Goal: Transaction & Acquisition: Purchase product/service

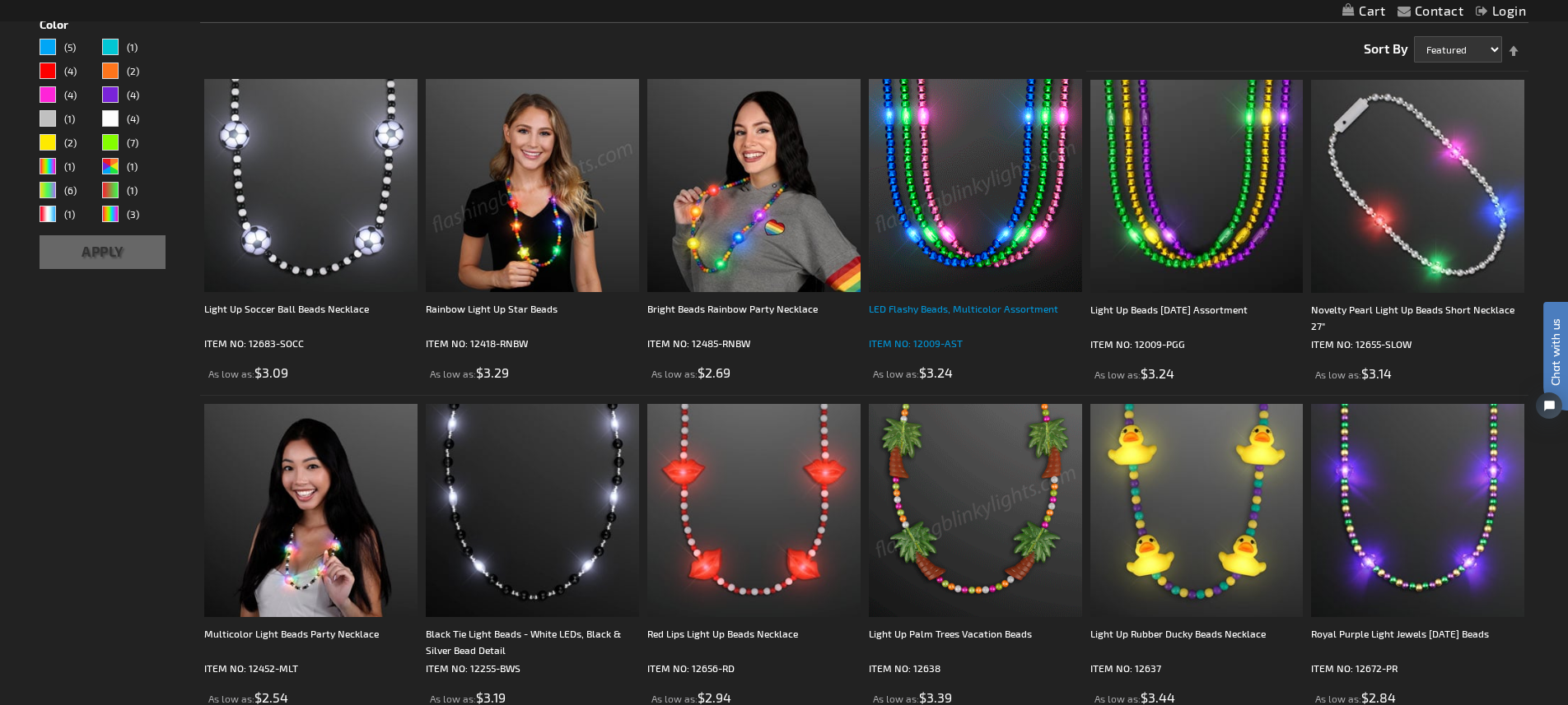
click at [961, 311] on div "LED Flashy Beads, Multicolor Assortment" at bounding box center [975, 317] width 213 height 33
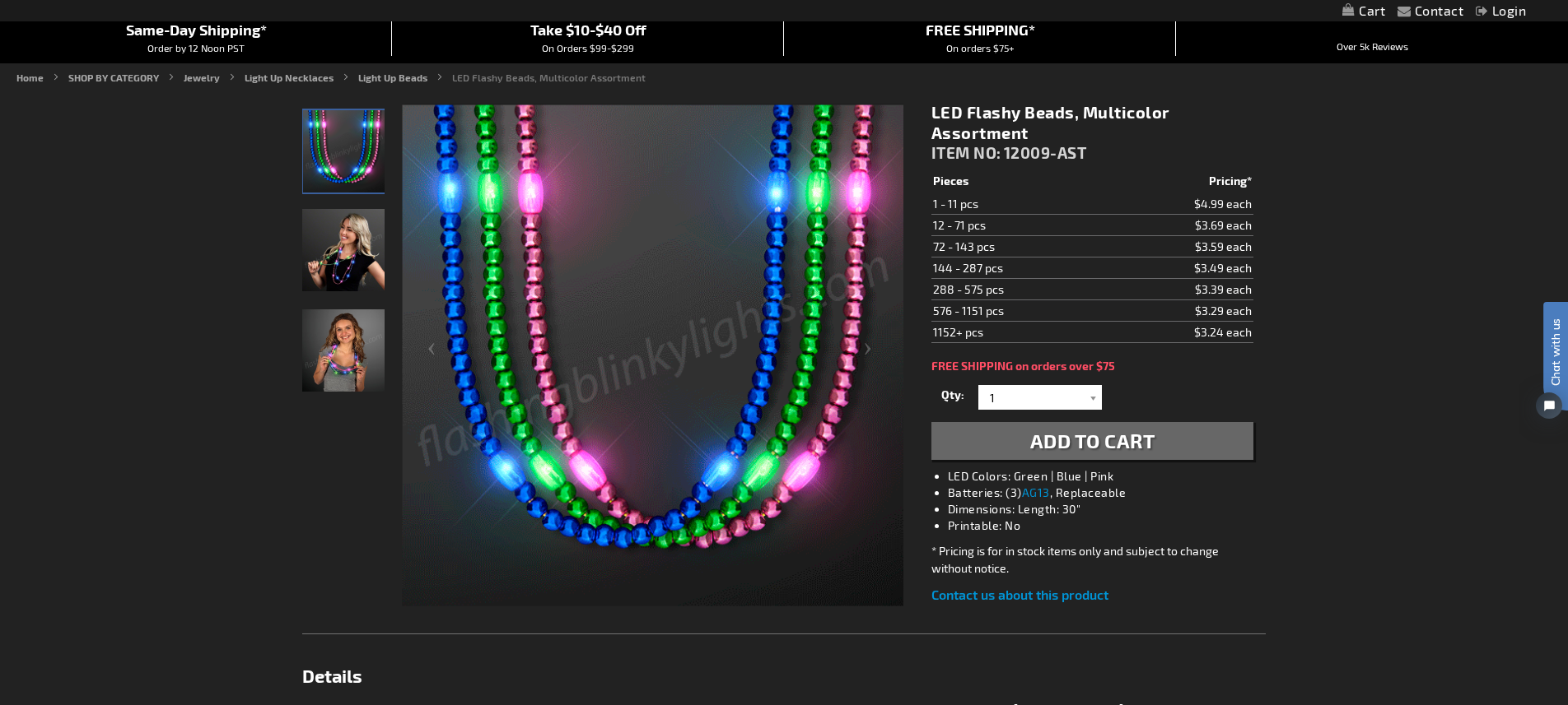
scroll to position [153, 0]
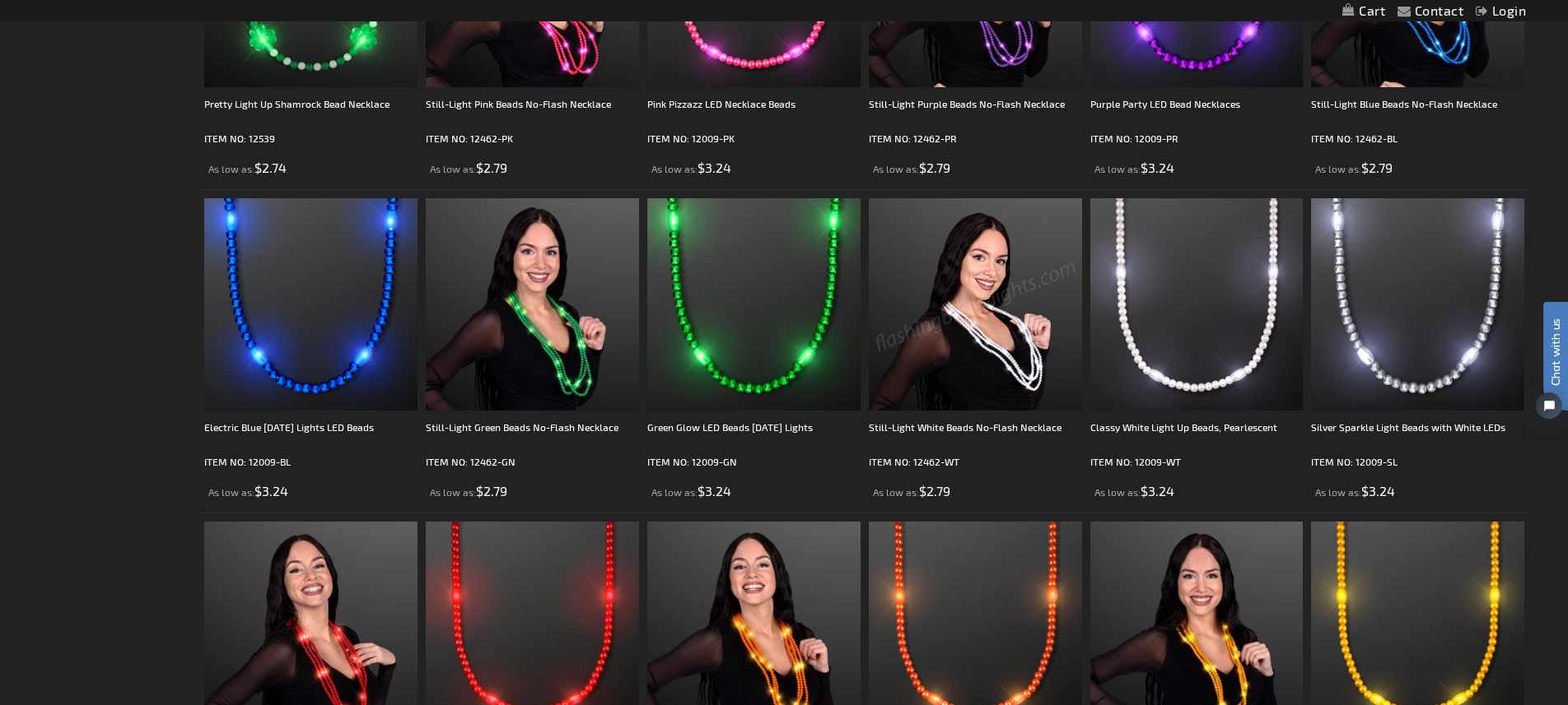
scroll to position [1456, 0]
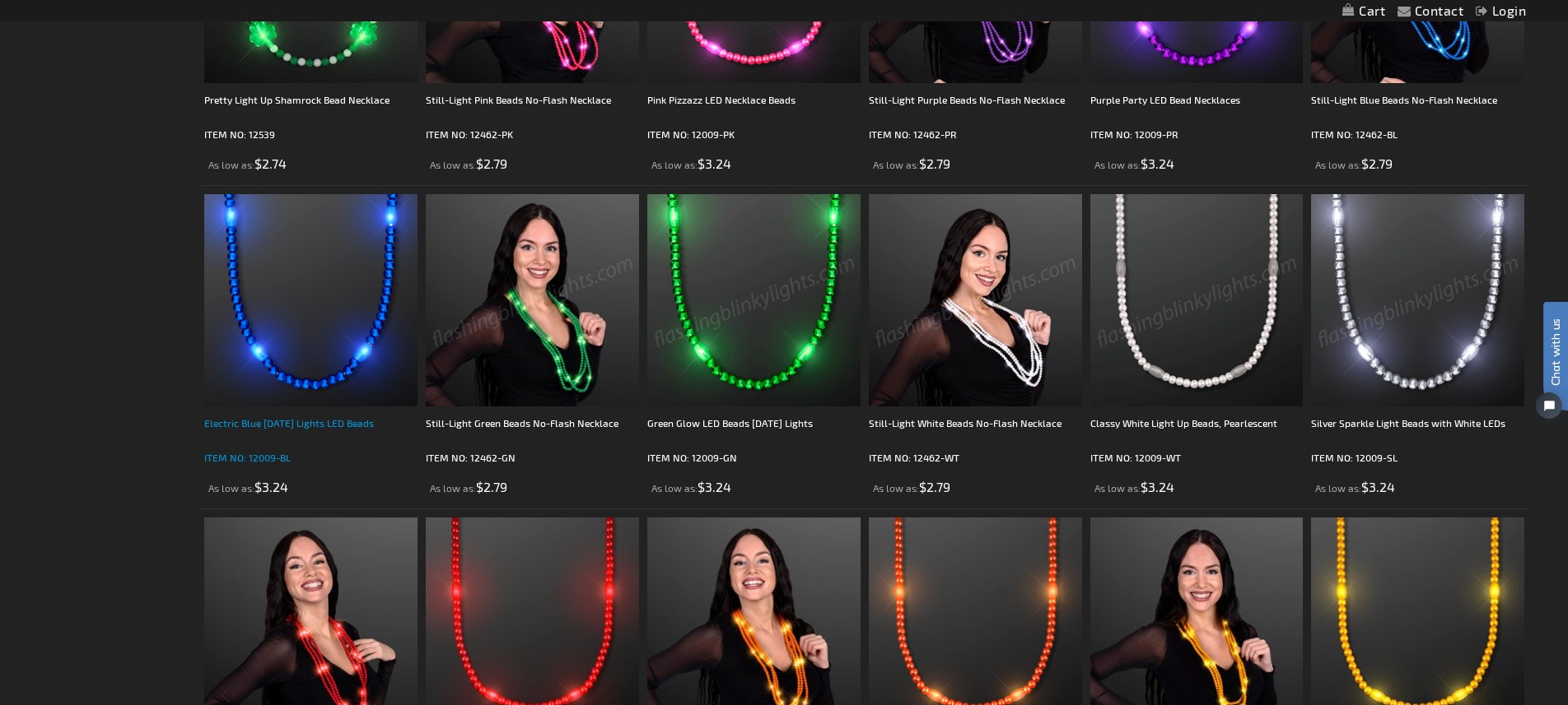
click at [297, 424] on div "Electric Blue [DATE] Lights LED Beads" at bounding box center [310, 432] width 213 height 33
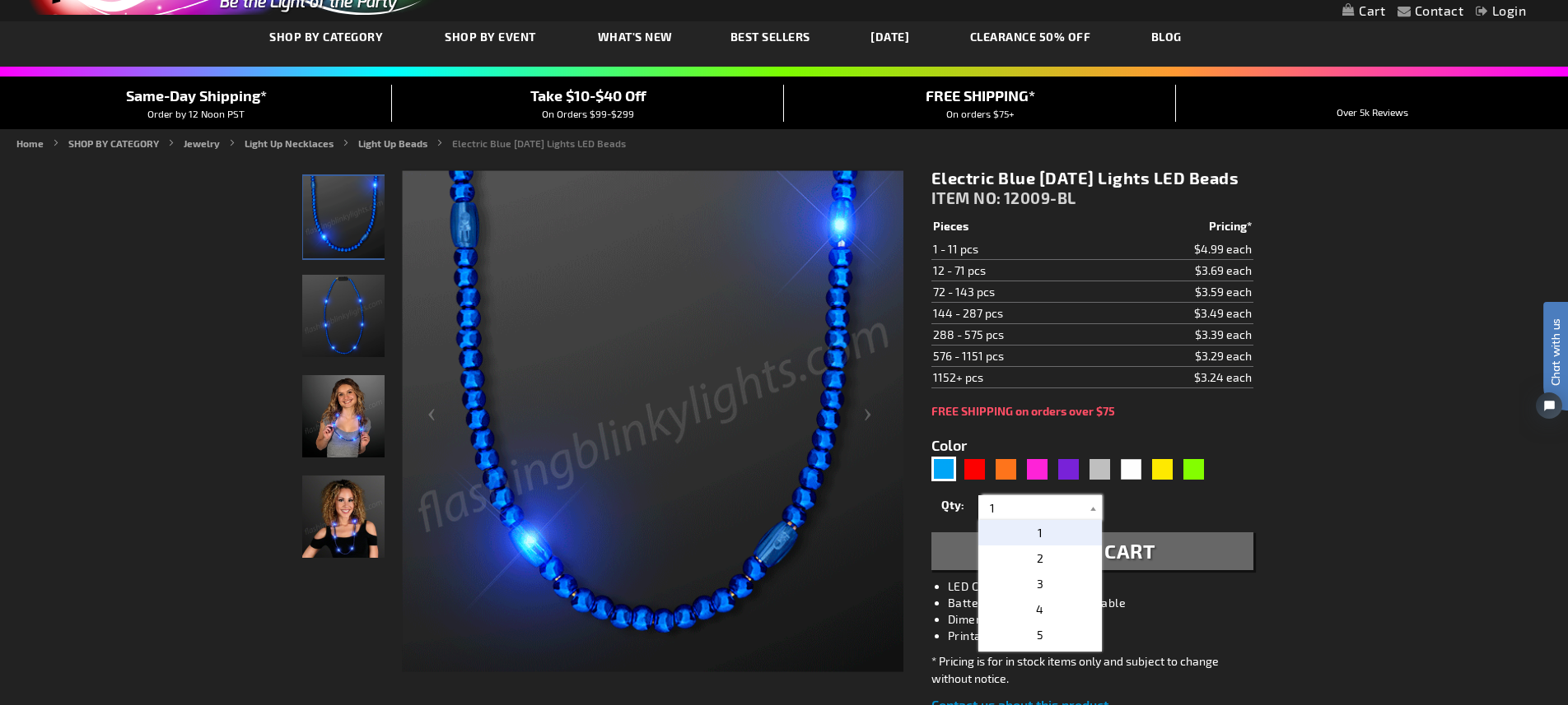
click at [1013, 520] on input "1" at bounding box center [1042, 508] width 119 height 25
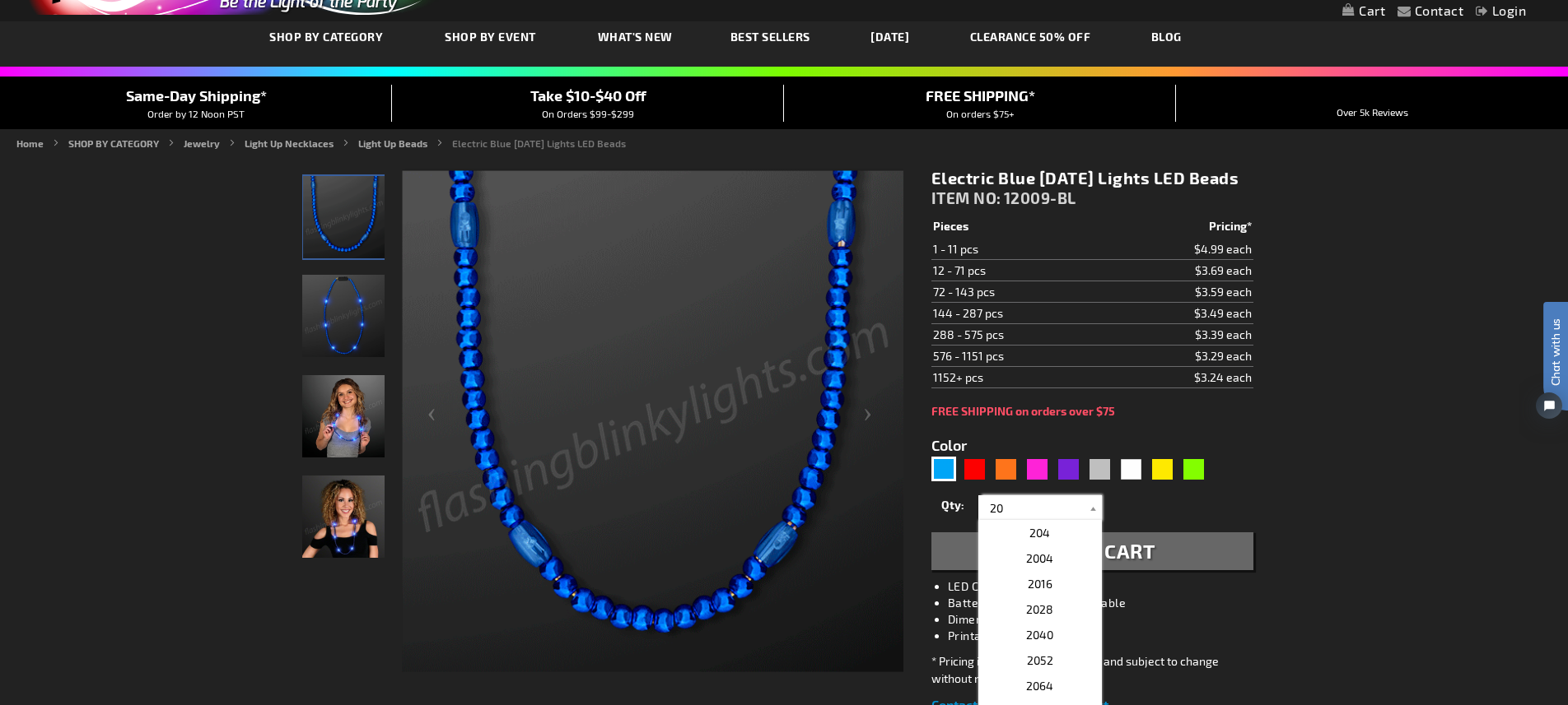
type input "20"
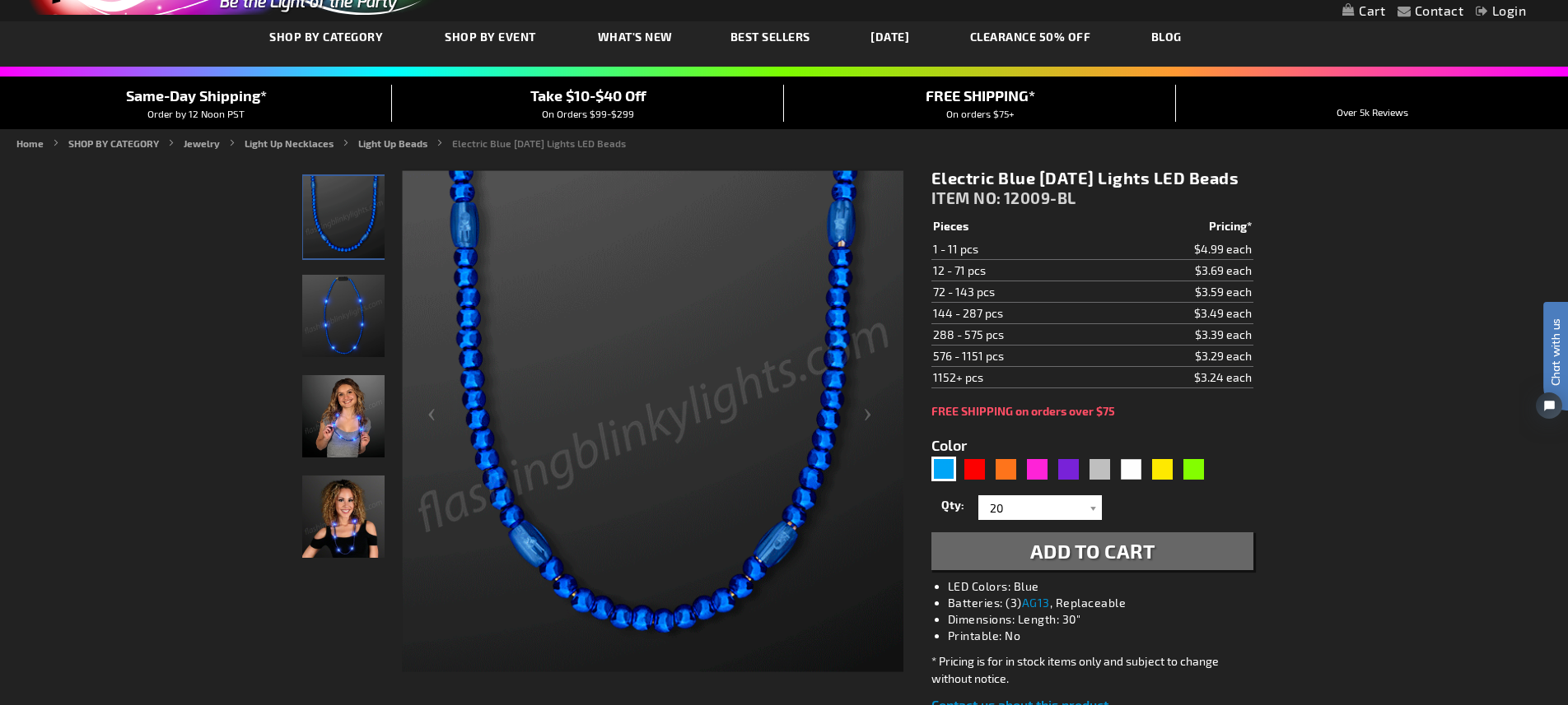
click at [1072, 563] on span "Add to Cart" at bounding box center [1092, 551] width 125 height 24
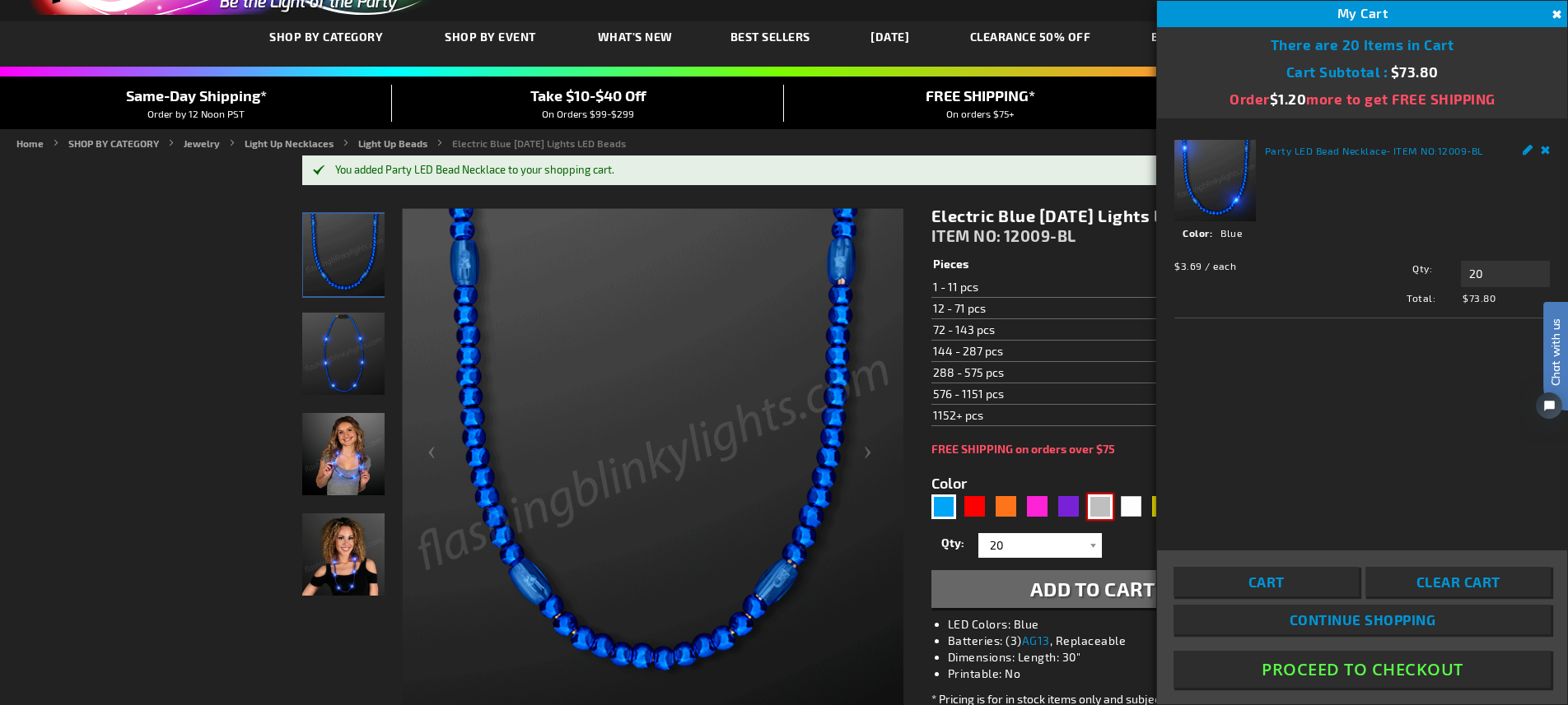
click at [1098, 519] on div "Silver" at bounding box center [1101, 507] width 25 height 25
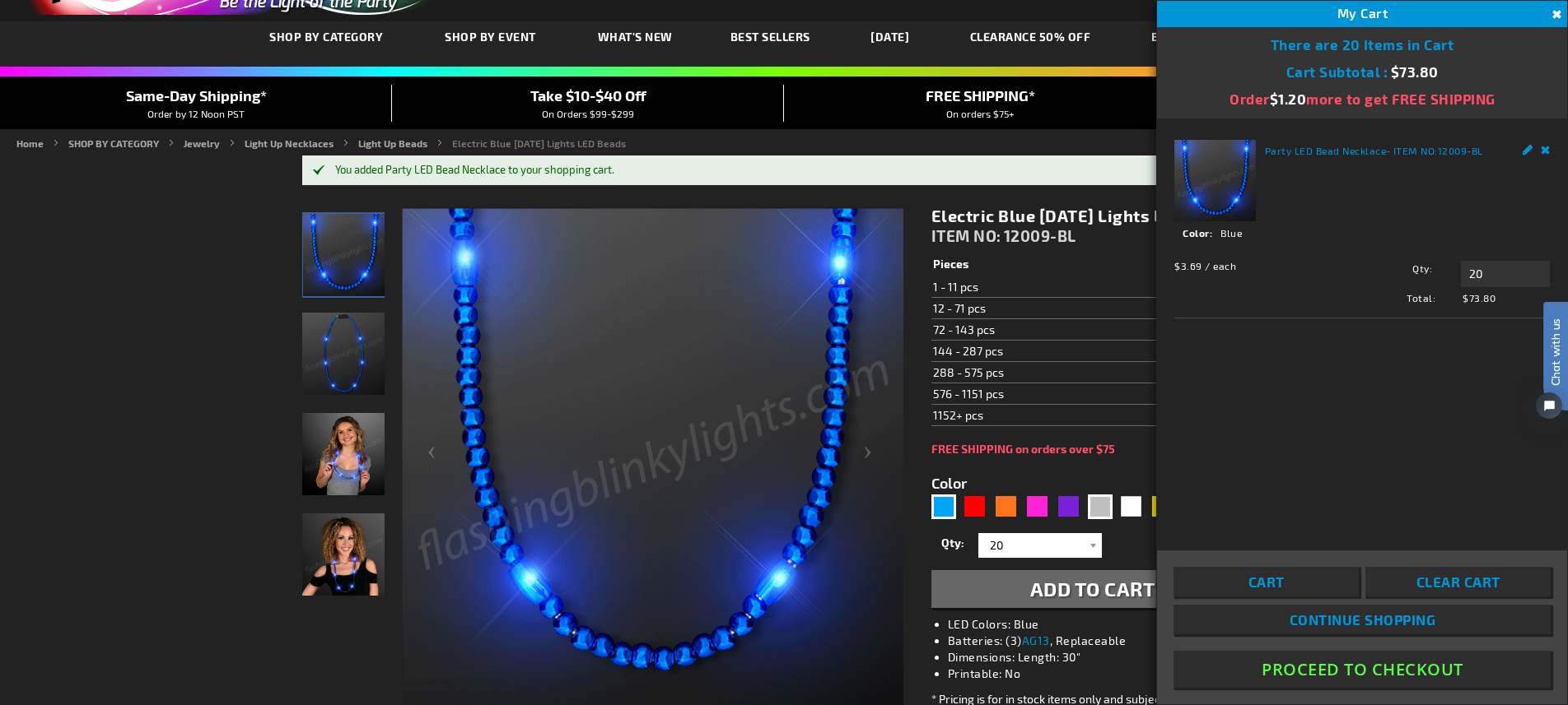
type input "5644"
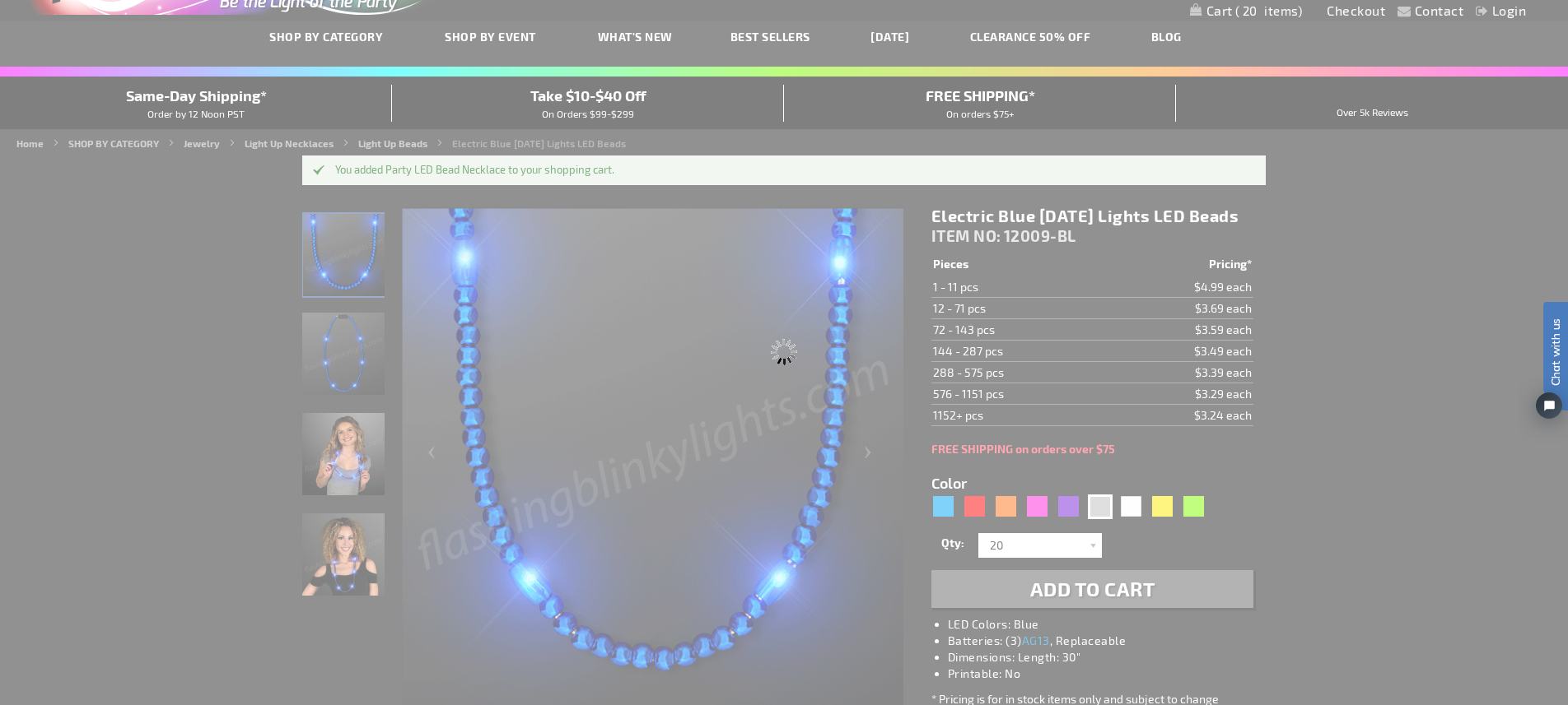
type input "12009-SL"
type input "Customize - Silver Sparkle Light Beads with White LEDs - ITEM NO: 12009-SL"
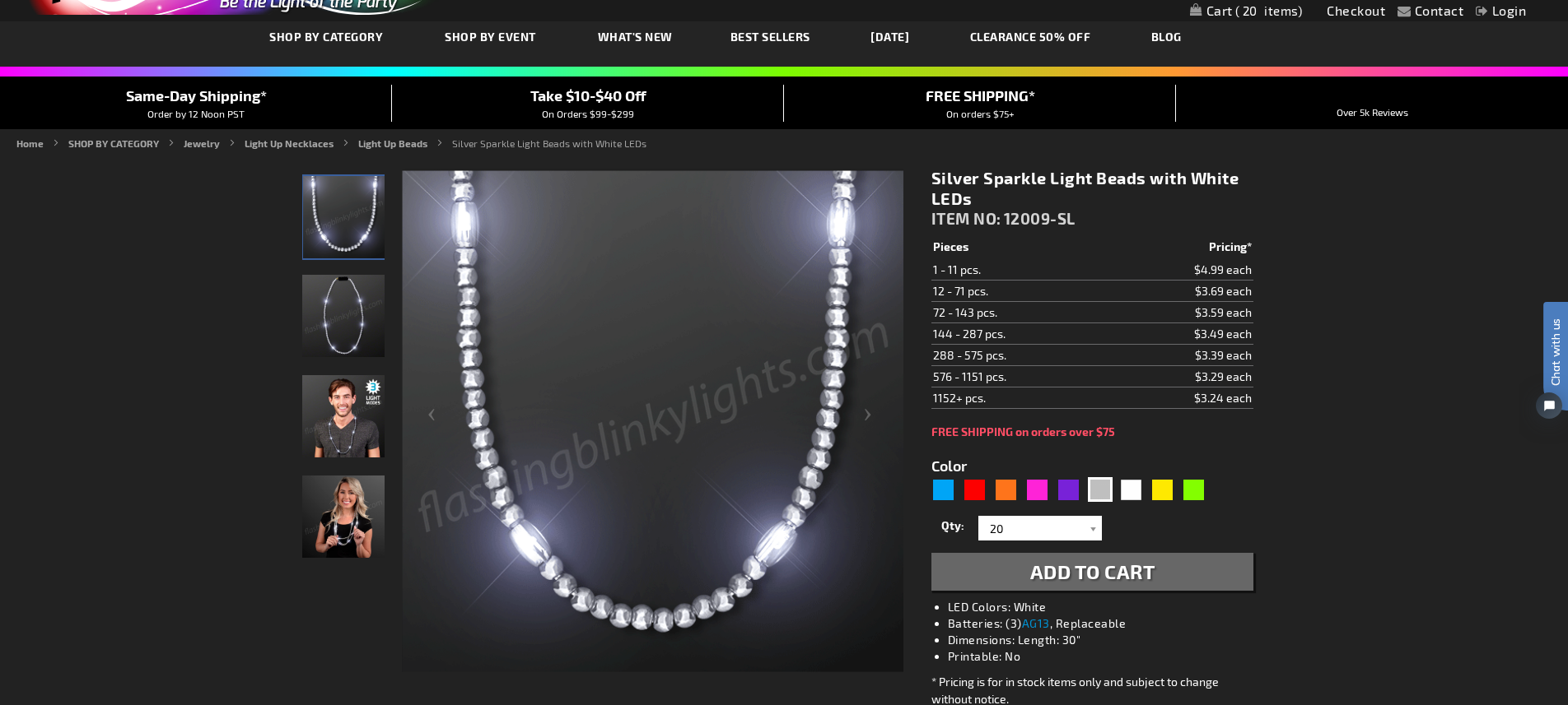
click at [1063, 567] on span "Add to Cart" at bounding box center [1092, 572] width 125 height 24
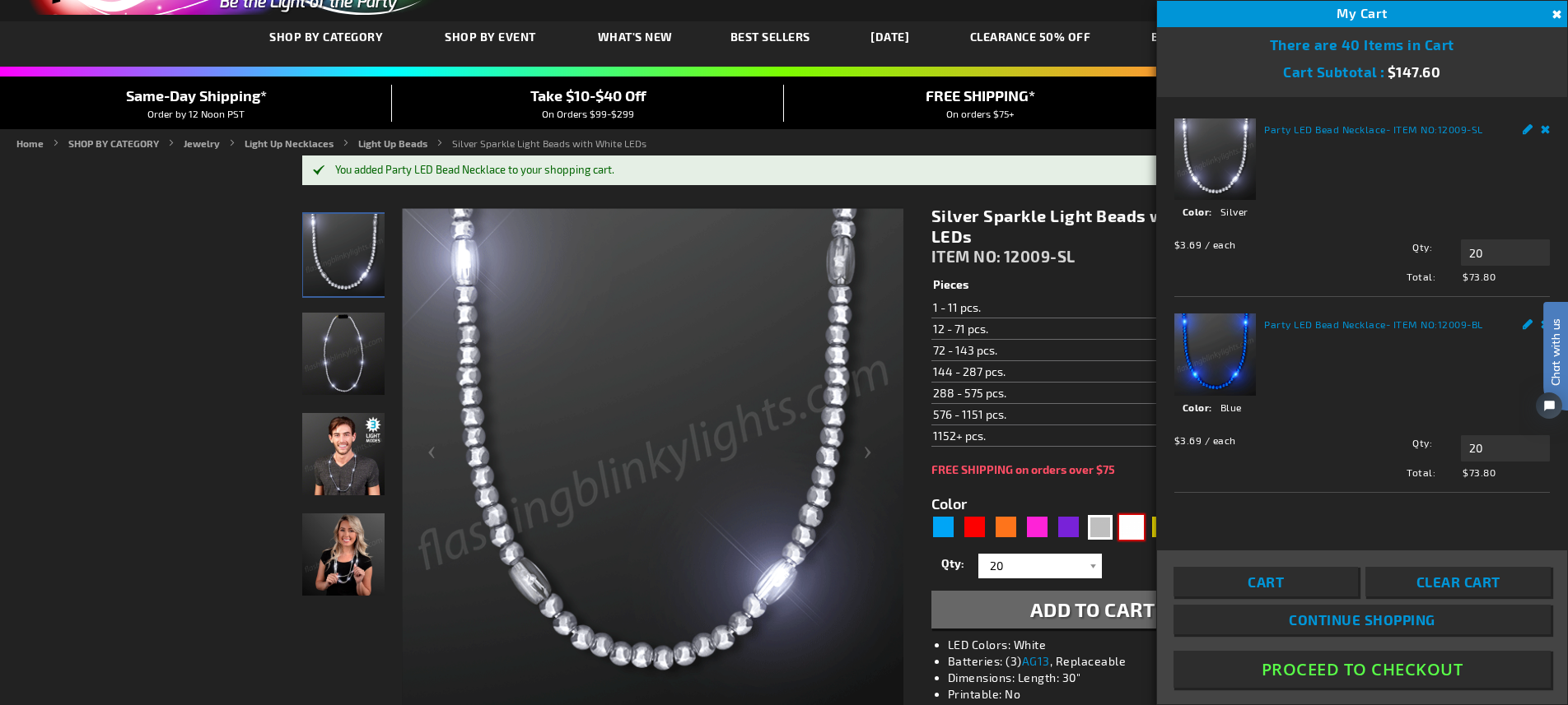
click at [1132, 528] on div "White" at bounding box center [1131, 528] width 25 height 25
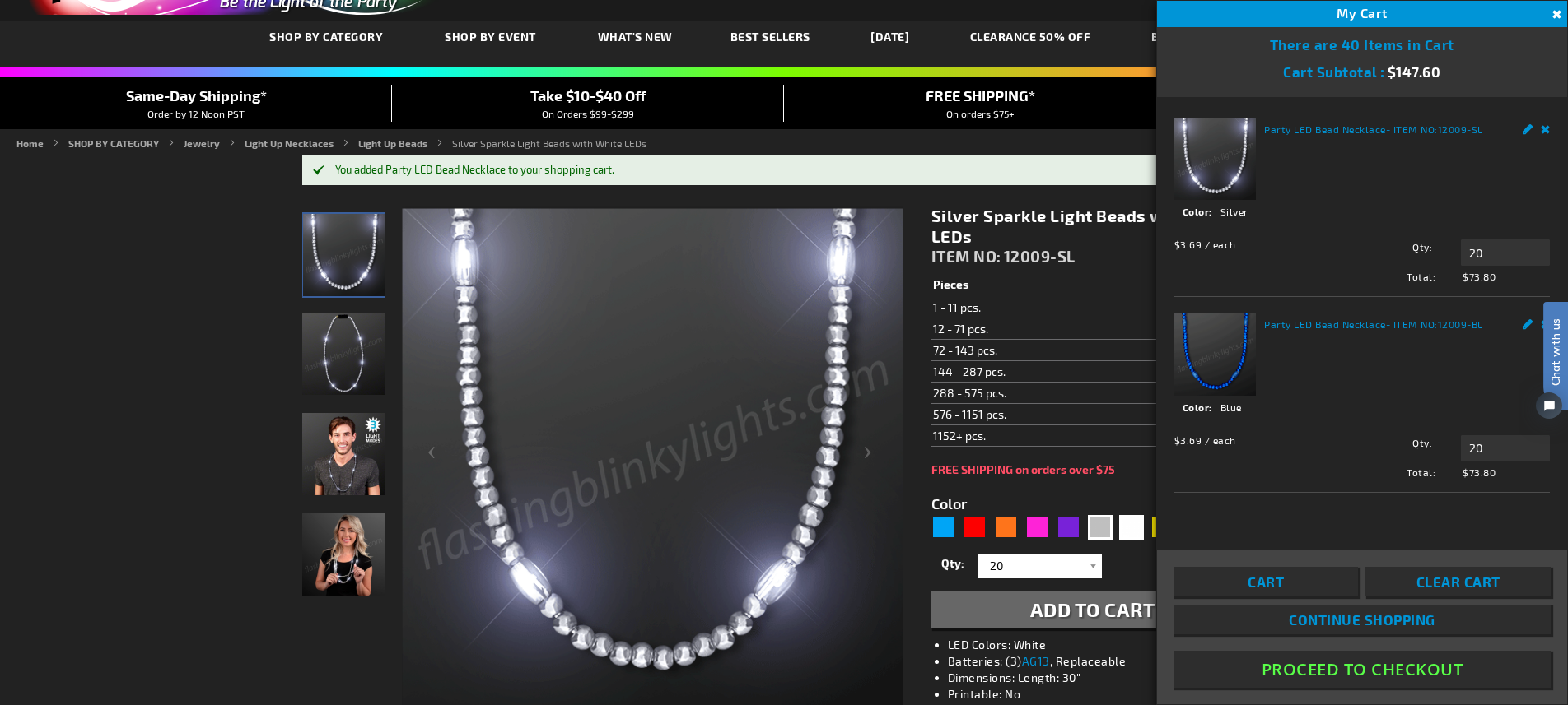
type input "5646"
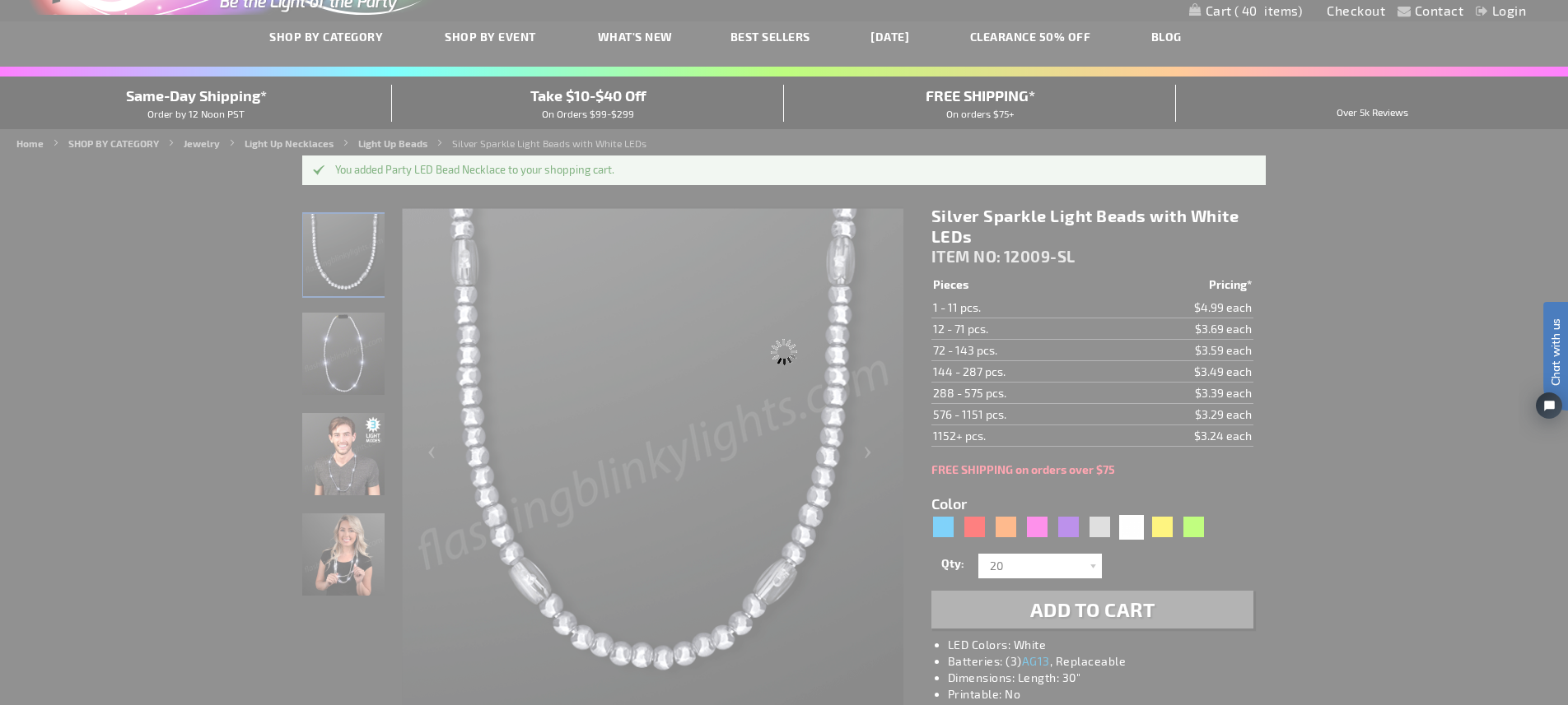
type input "12009-WT"
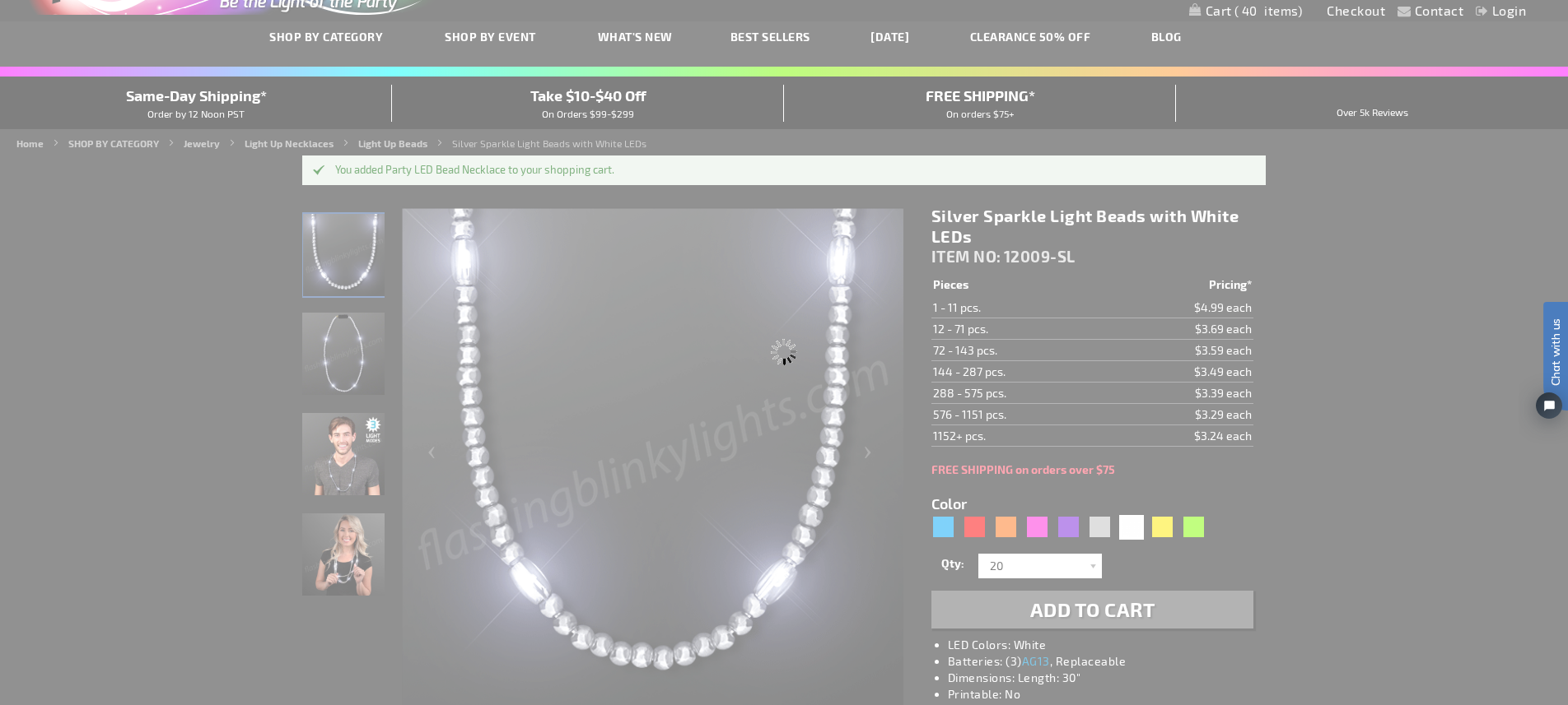
type input "Customize - Classy White Light Up Beads, Pearlescent - ITEM NO: 12009-WT"
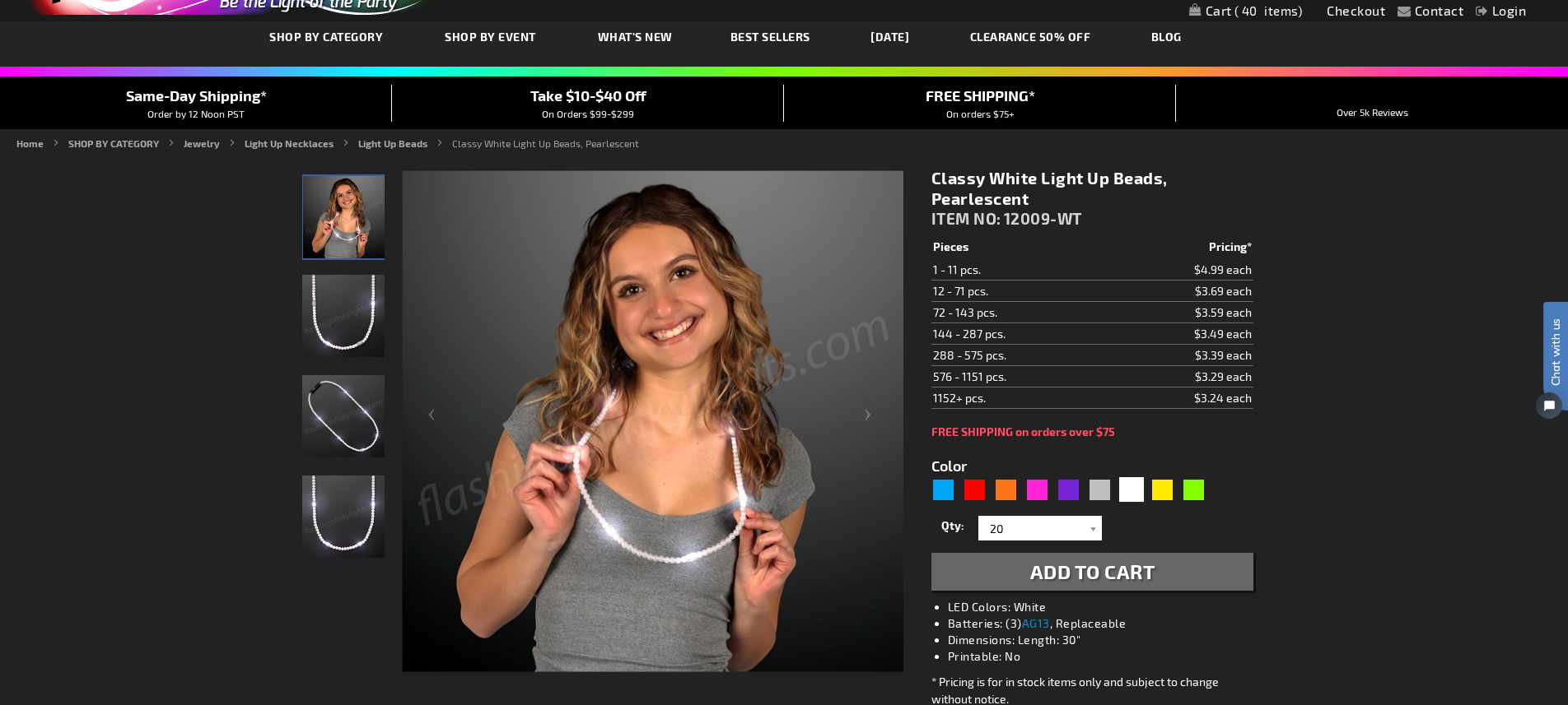
click at [1067, 572] on span "Add to Cart" at bounding box center [1092, 572] width 125 height 24
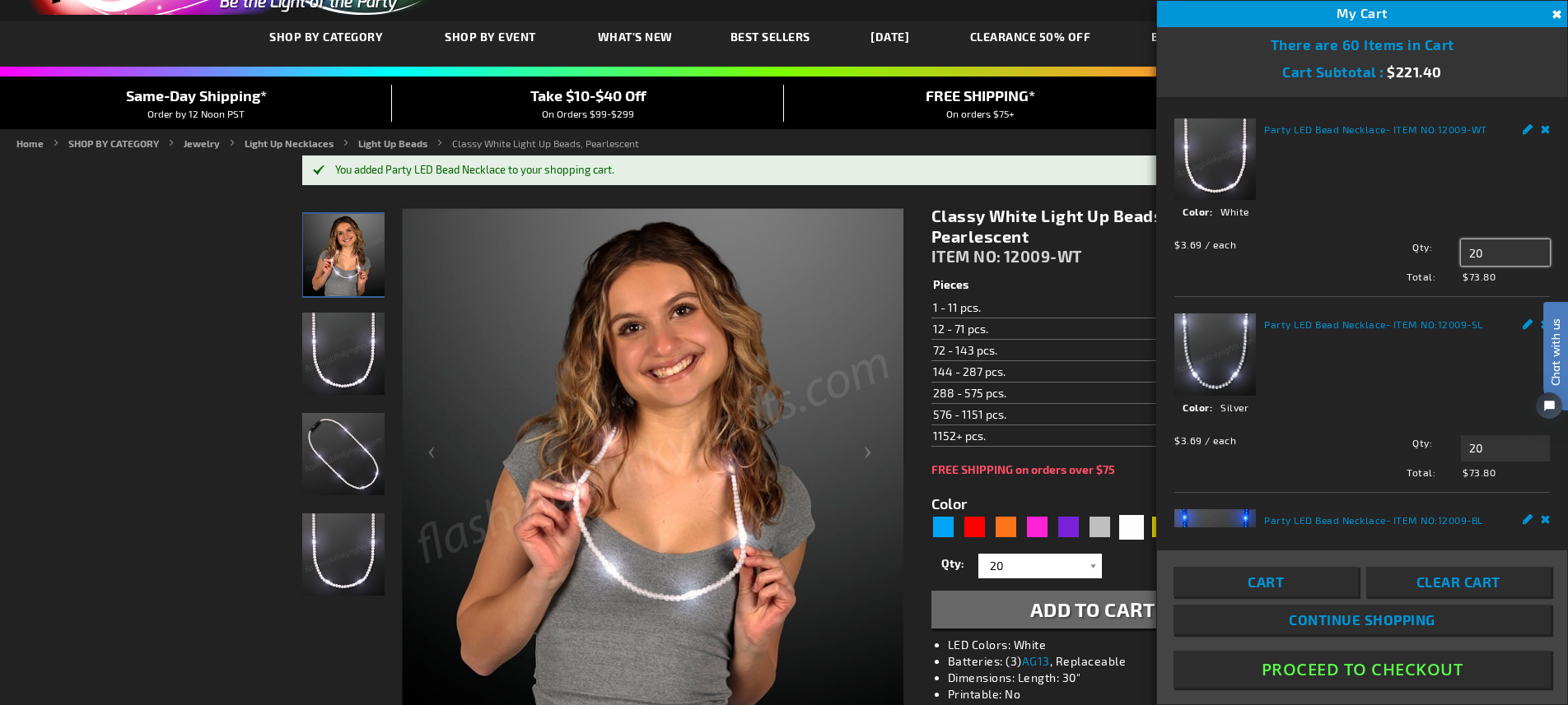
click at [1483, 260] on input "20" at bounding box center [1505, 253] width 89 height 27
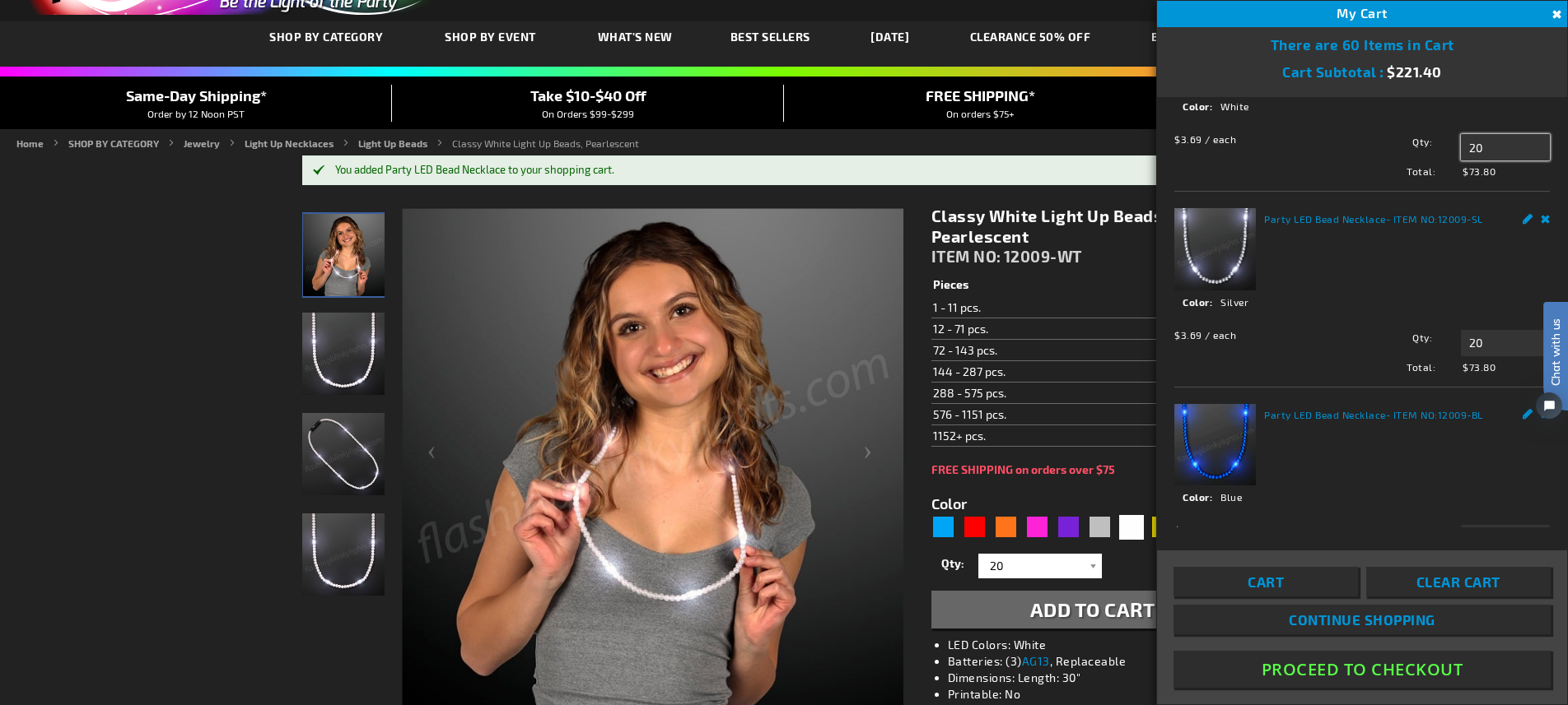
scroll to position [177, 0]
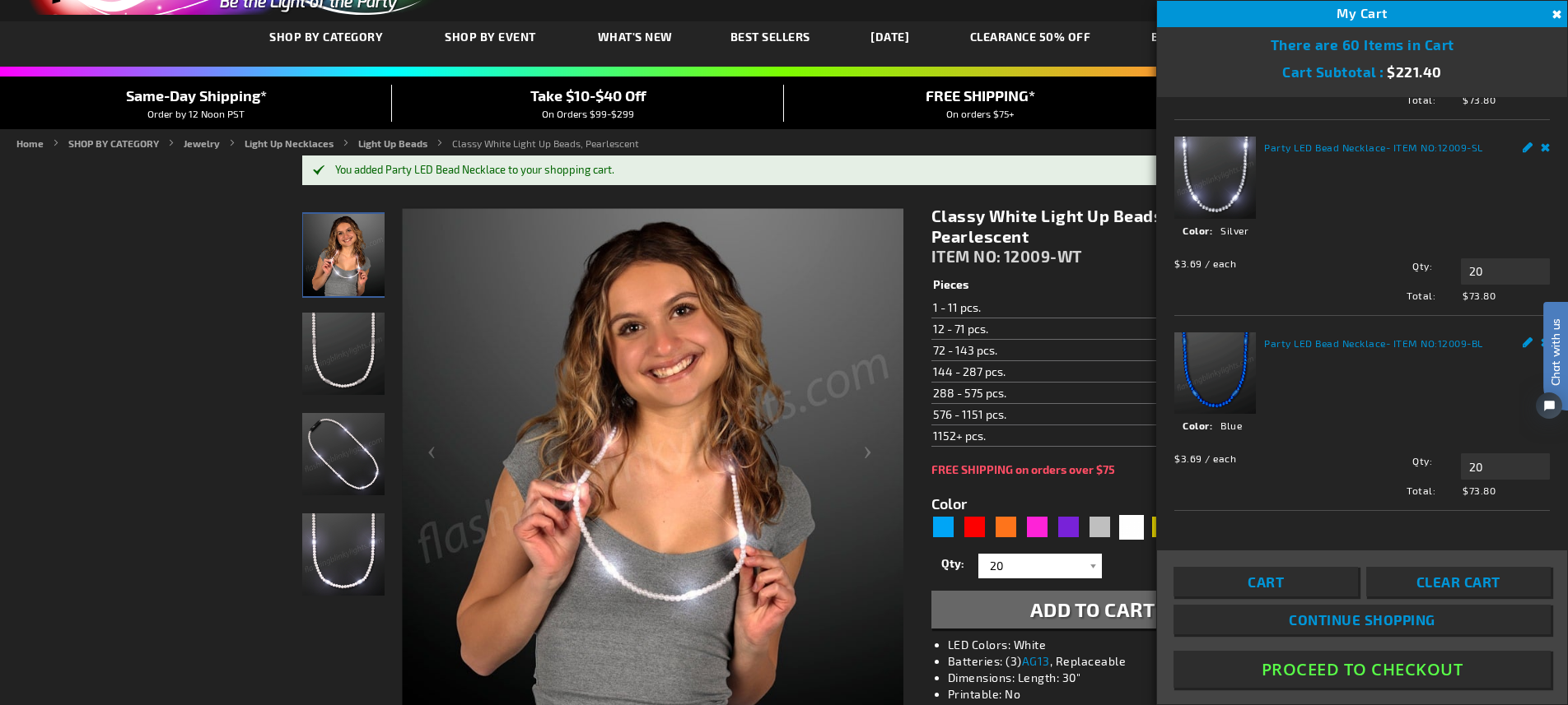
click at [1330, 669] on button "Proceed To Checkout" at bounding box center [1362, 669] width 377 height 37
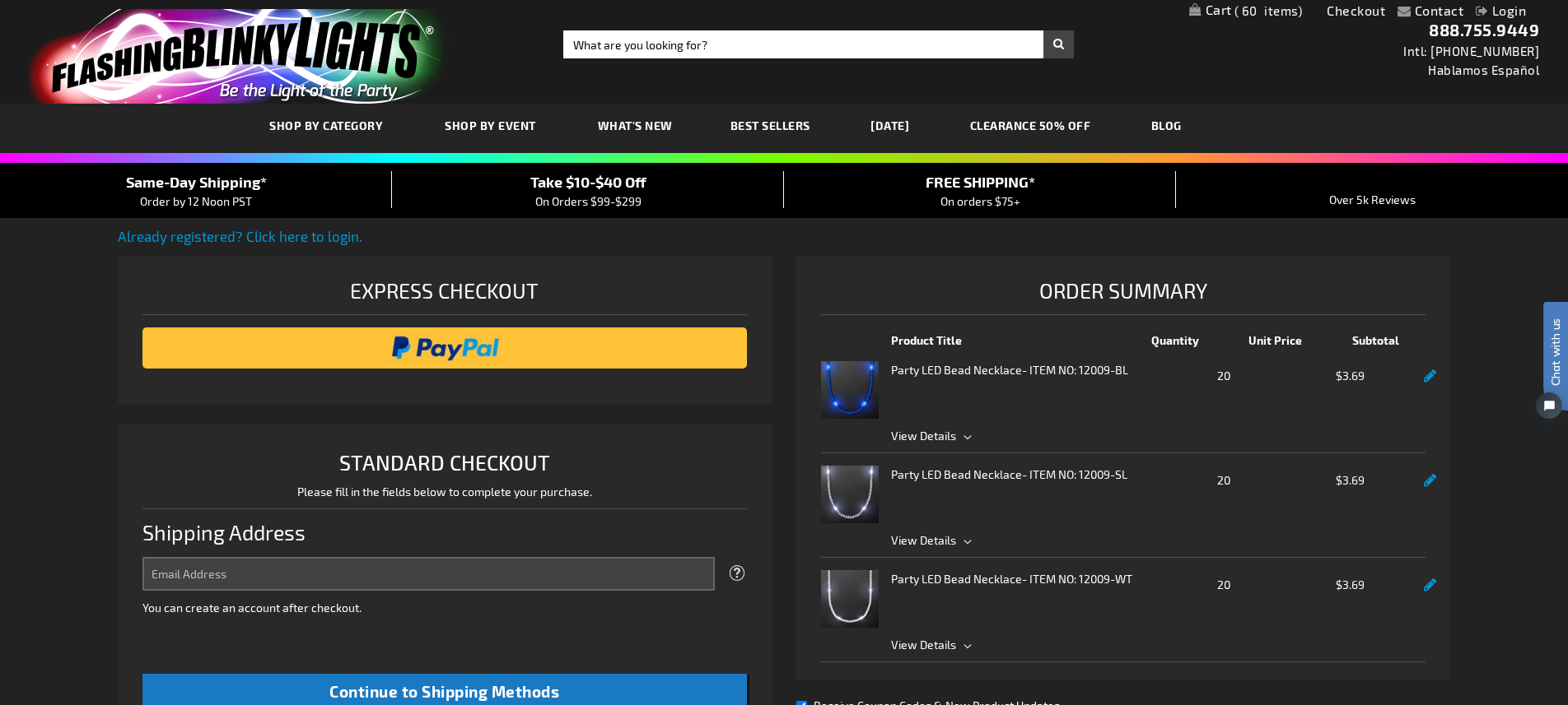
select select "US"
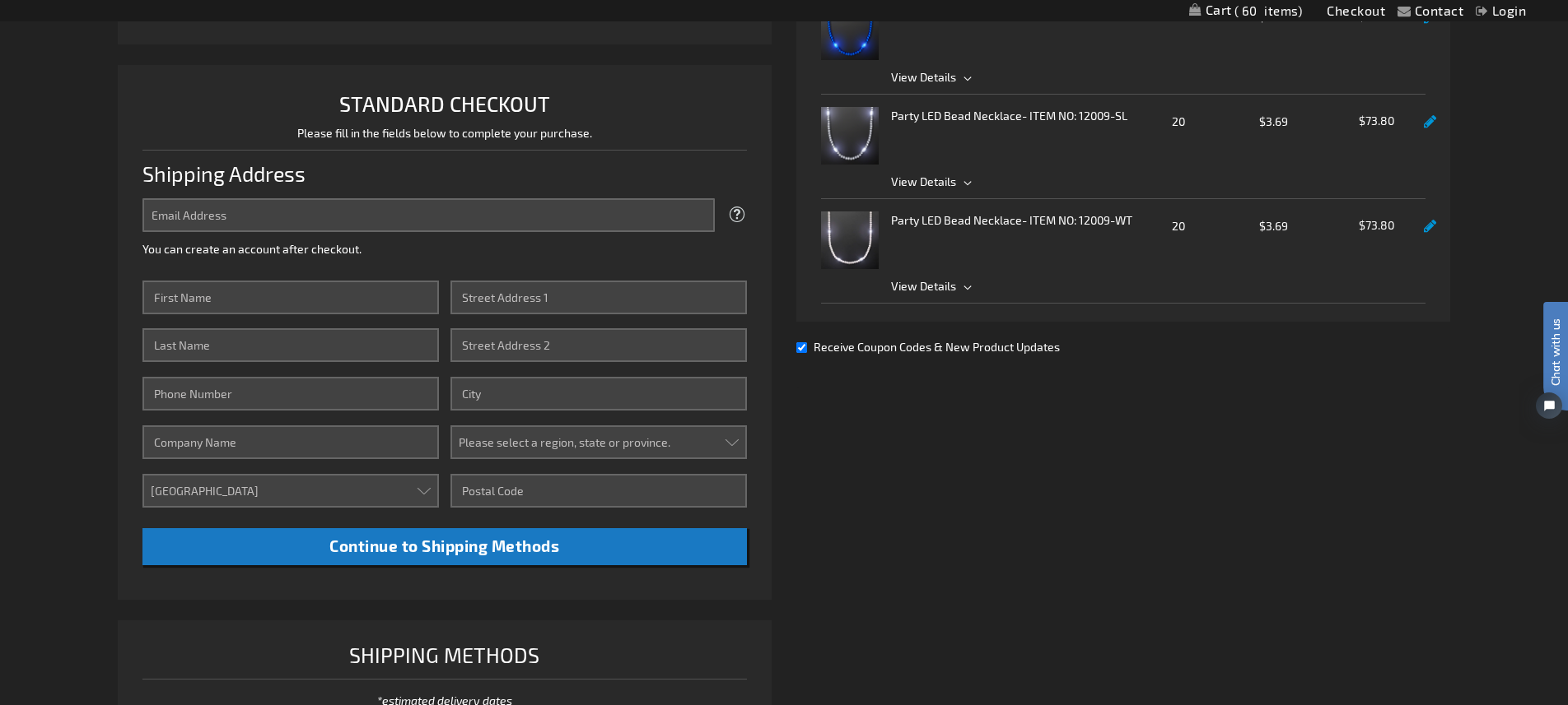
scroll to position [360, 0]
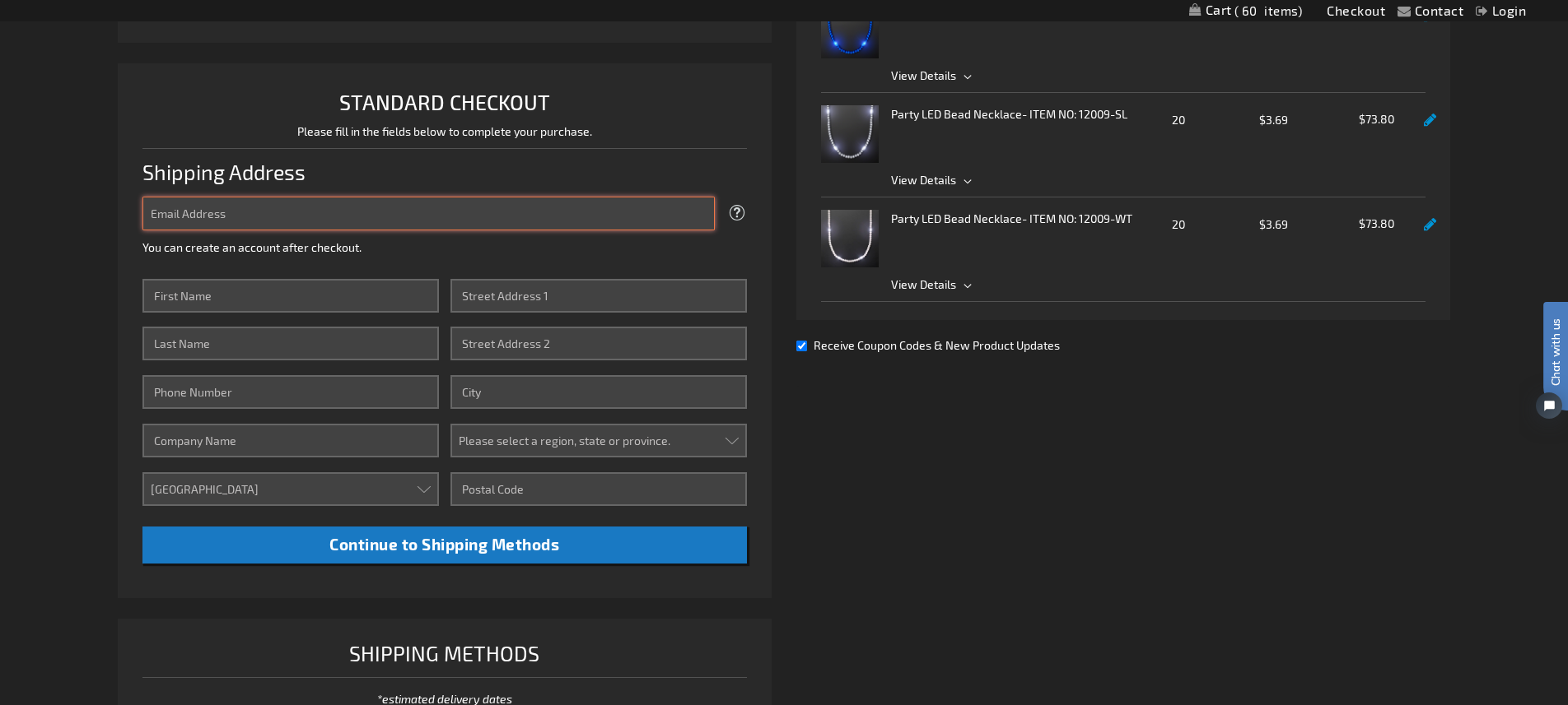
click at [321, 209] on input "Email Address" at bounding box center [428, 213] width 573 height 34
type input "[EMAIL_ADDRESS][DOMAIN_NAME]"
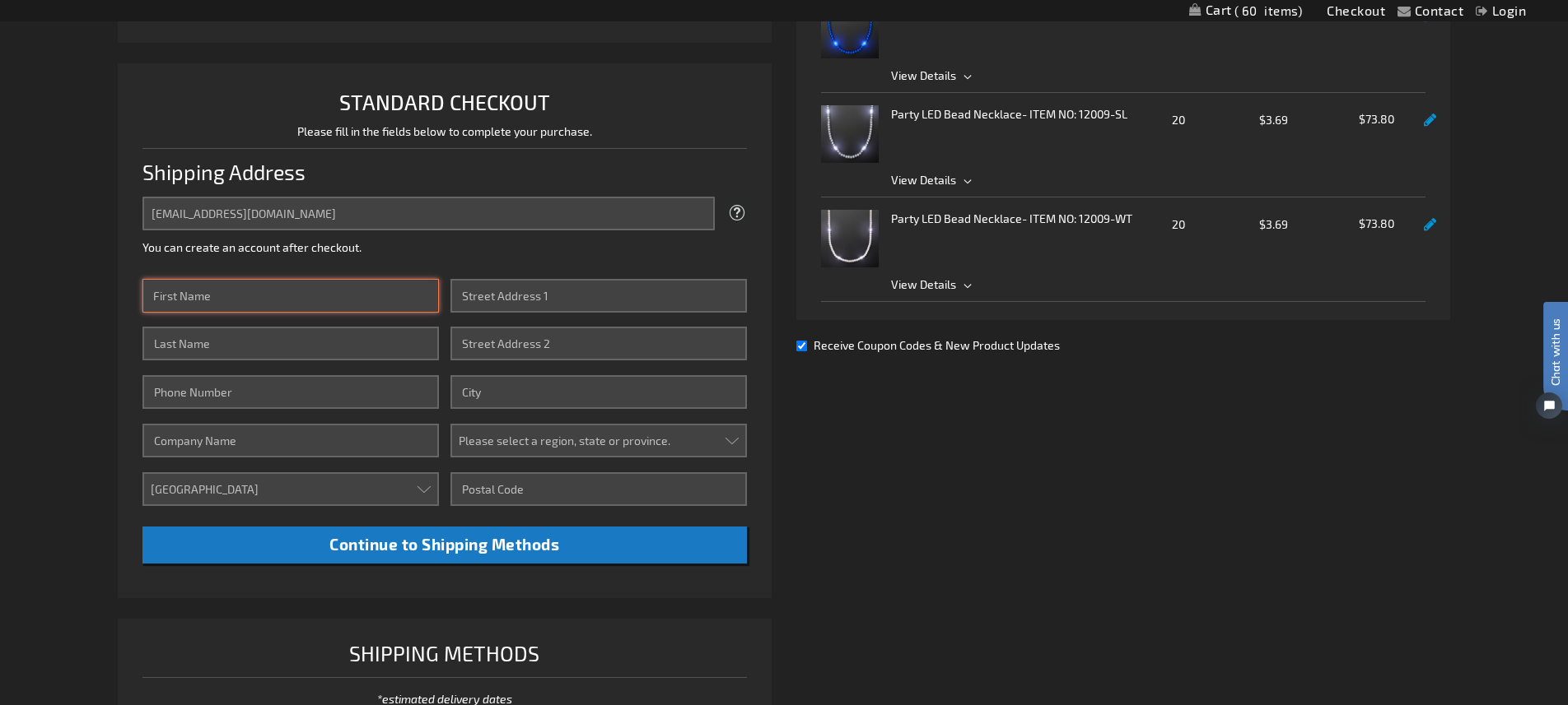
click at [300, 300] on input "First Name" at bounding box center [291, 296] width 297 height 34
type input "Bree"
type input "[PERSON_NAME]"
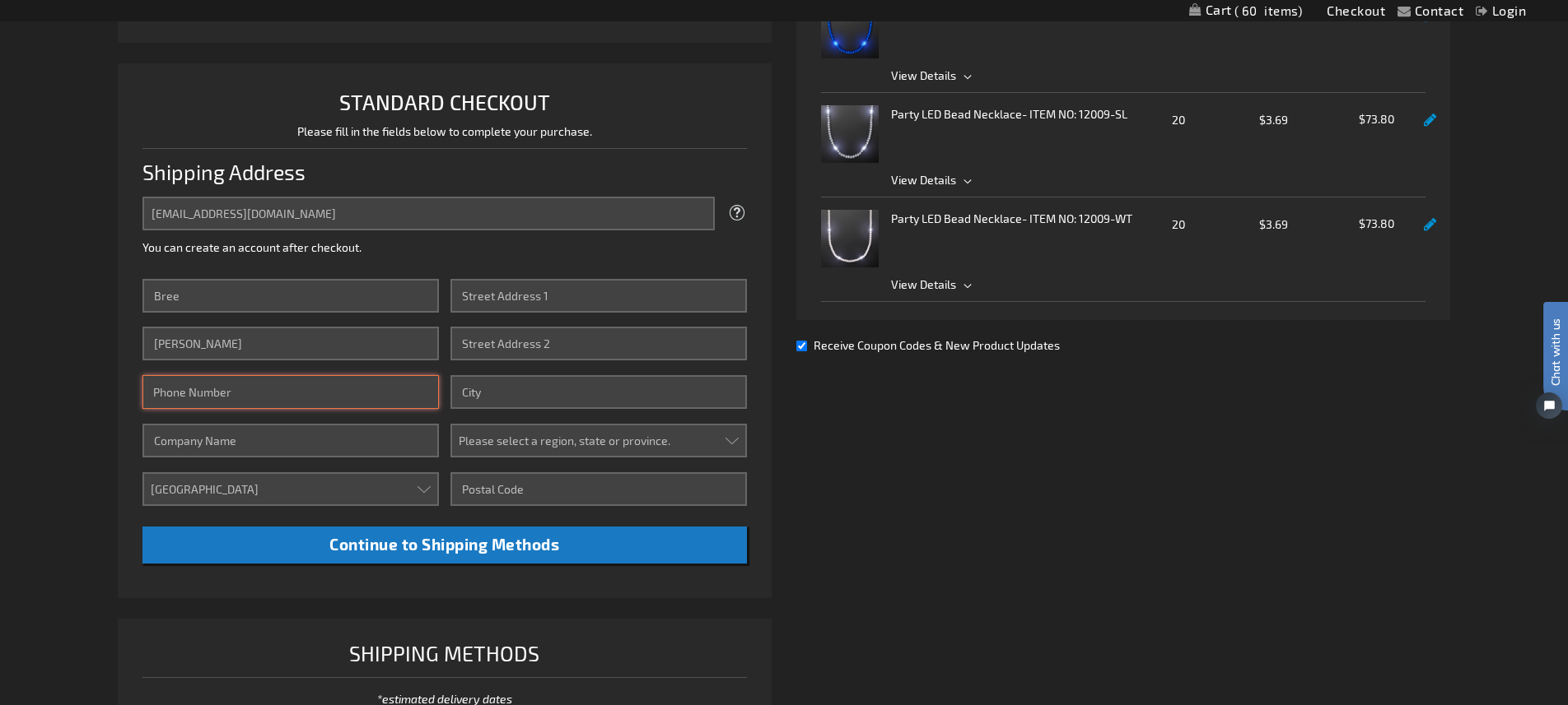
type input "8057326129"
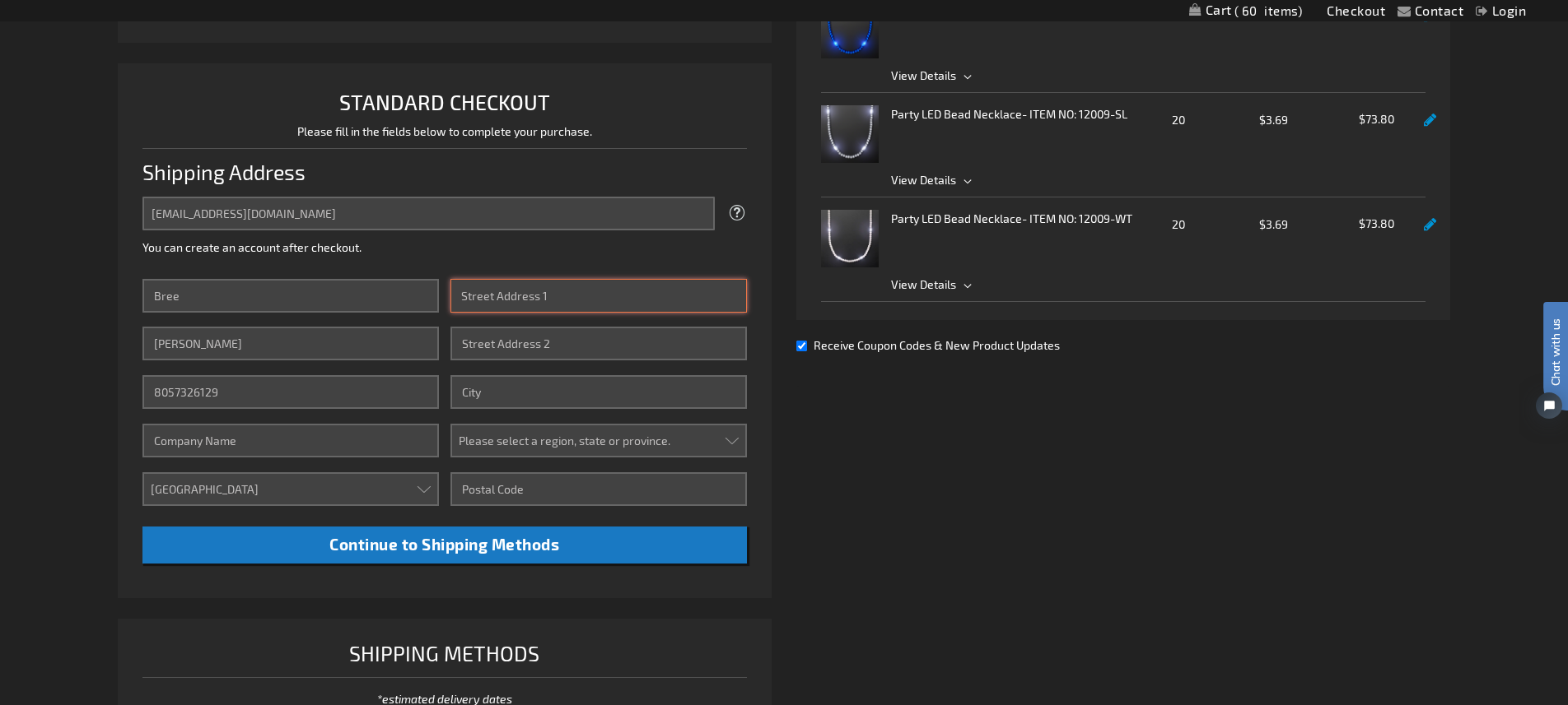
type input "[STREET_ADDRESS]"
type input "[GEOGRAPHIC_DATA]"
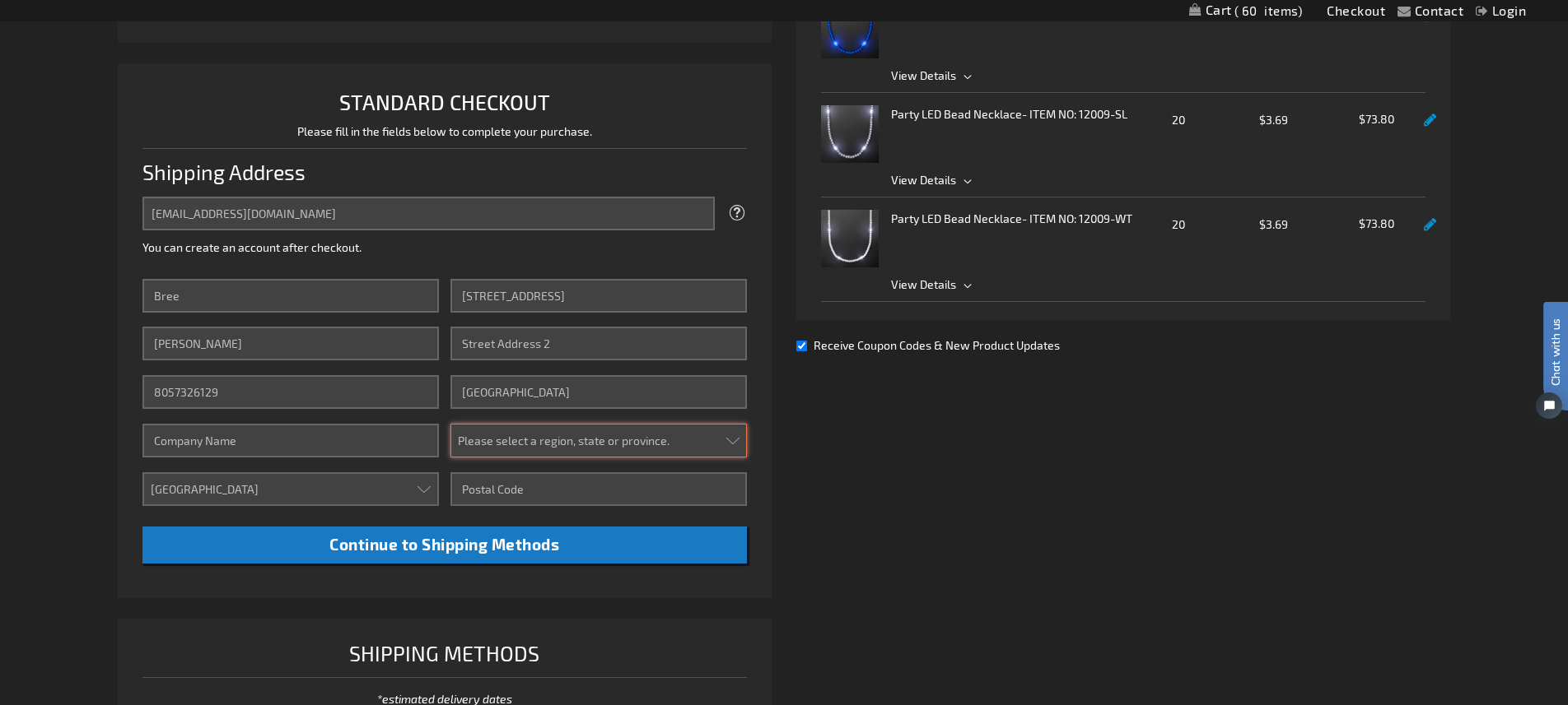
select select "12"
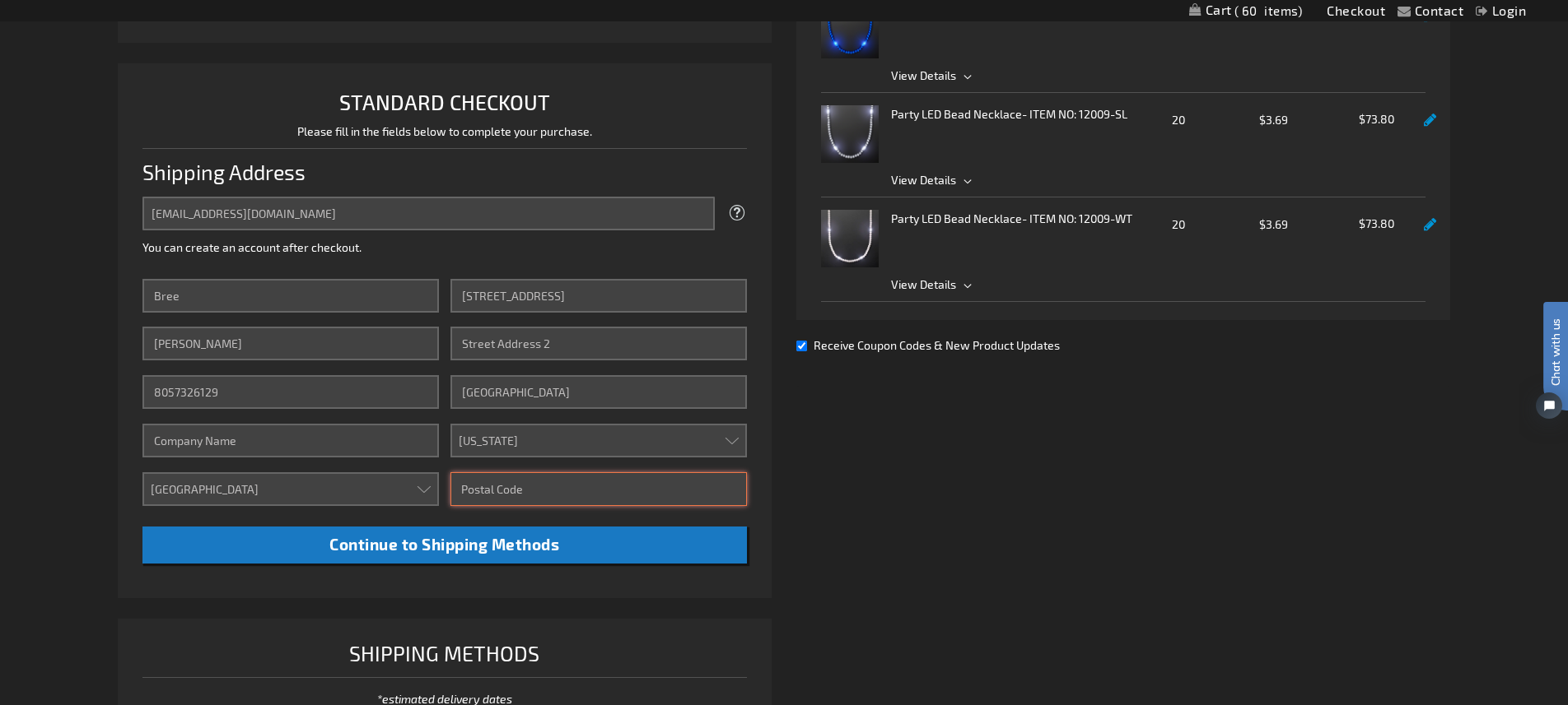
type input "91320"
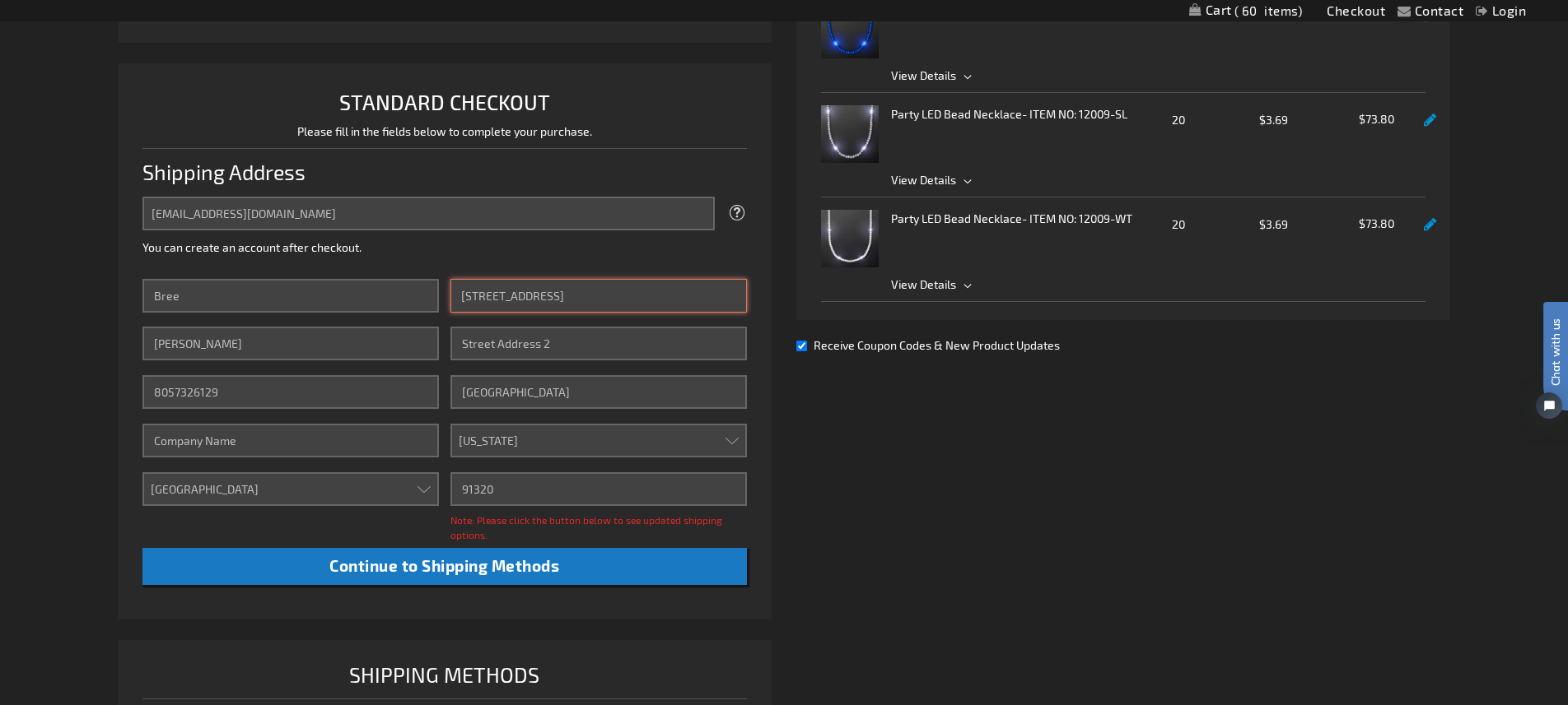
click at [590, 296] on input "[STREET_ADDRESS]" at bounding box center [598, 296] width 297 height 34
drag, startPoint x: 590, startPoint y: 296, endPoint x: 310, endPoint y: 286, distance: 280.2
click at [310, 286] on div "First Name Bree Last Name [PERSON_NAME] Phone Number 8057326129 Company Country…" at bounding box center [444, 432] width 604 height 307
